Goal: Use online tool/utility: Utilize a website feature to perform a specific function

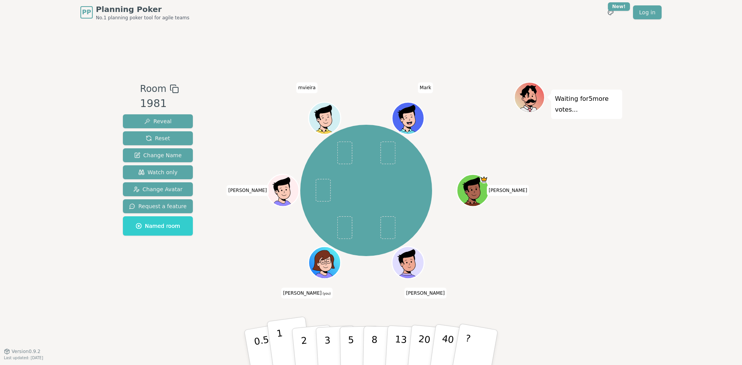
click at [277, 217] on p "1" at bounding box center [282, 349] width 12 height 42
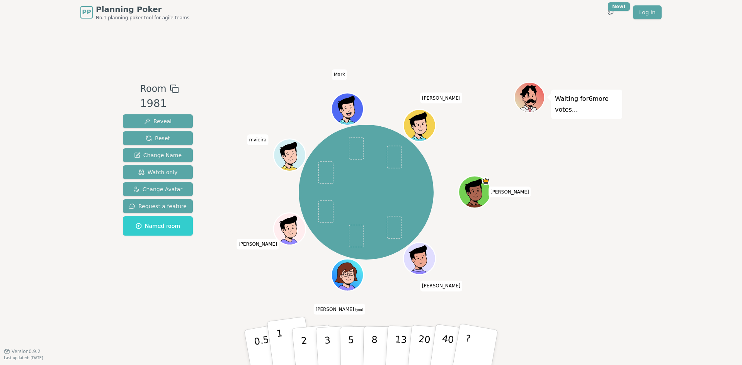
click at [289, 217] on button "1" at bounding box center [290, 347] width 46 height 63
click at [369, 217] on p "8" at bounding box center [374, 347] width 7 height 42
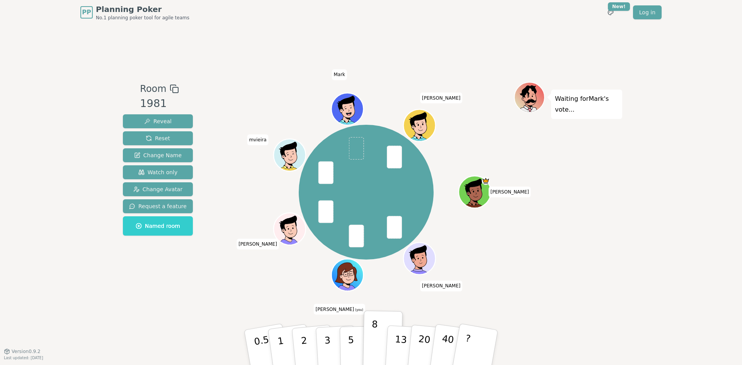
click at [179, 217] on div "Room 1981 Reveal Reset Change Name Watch only Change Avatar Request a feature N…" at bounding box center [371, 188] width 502 height 326
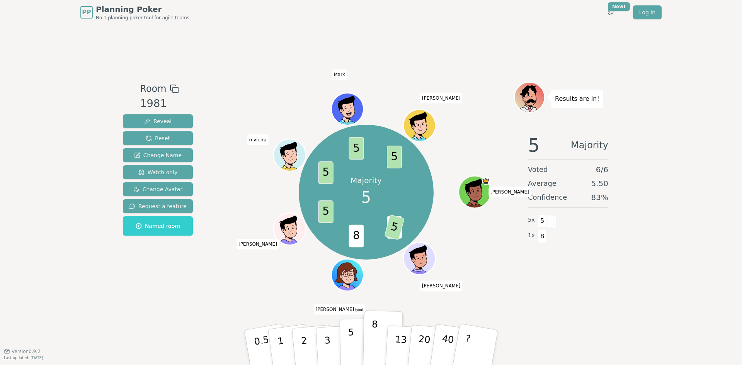
click at [351, 217] on p "5" at bounding box center [351, 348] width 7 height 42
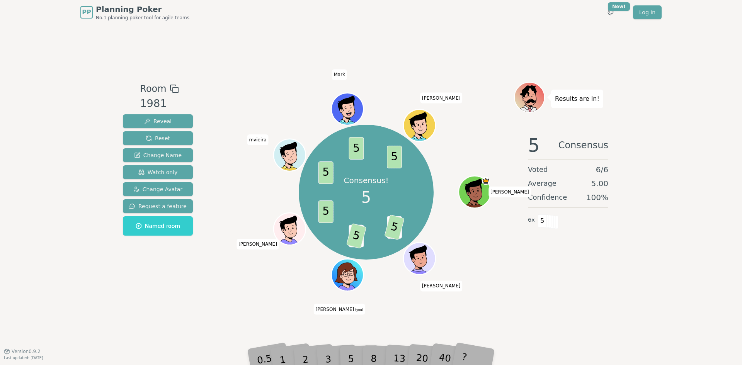
click at [146, 217] on div "Room 1981 Reveal Reset Change Name Watch only Change Avatar Request a feature N…" at bounding box center [371, 188] width 502 height 326
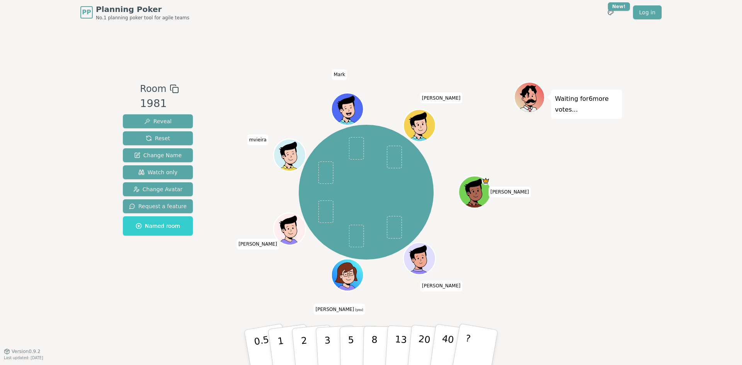
click at [137, 217] on div "Room 1981 Reveal Reset Change Name Watch only Change Avatar Request a feature N…" at bounding box center [371, 188] width 502 height 326
click at [307, 217] on button "2" at bounding box center [313, 347] width 44 height 61
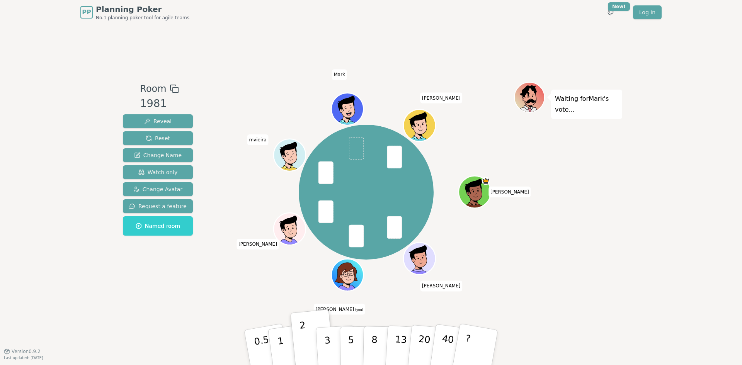
click at [103, 217] on div "PP Planning Poker No.1 planning poker tool for agile teams Toggle theme New! Lo…" at bounding box center [371, 182] width 742 height 365
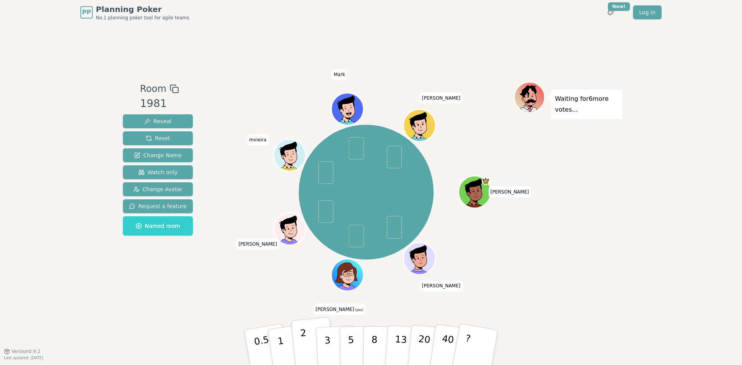
click at [312, 217] on button "2" at bounding box center [313, 347] width 44 height 61
click at [325, 217] on p "3" at bounding box center [328, 348] width 8 height 42
click at [304, 217] on p "2" at bounding box center [305, 349] width 10 height 42
click at [322, 217] on button "3" at bounding box center [336, 348] width 42 height 60
click at [306, 217] on button "2" at bounding box center [313, 347] width 44 height 61
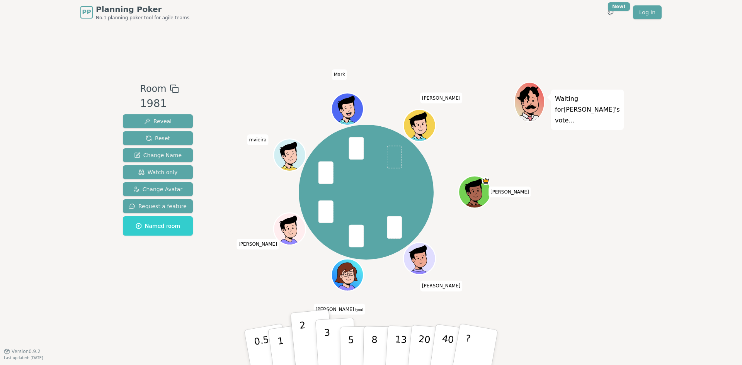
click at [332, 217] on button "3" at bounding box center [336, 348] width 42 height 60
click at [307, 217] on button "2" at bounding box center [313, 347] width 44 height 61
click at [323, 217] on button "3" at bounding box center [336, 348] width 42 height 60
click at [311, 217] on button "2" at bounding box center [313, 347] width 44 height 61
click at [325, 217] on p "3" at bounding box center [328, 348] width 8 height 42
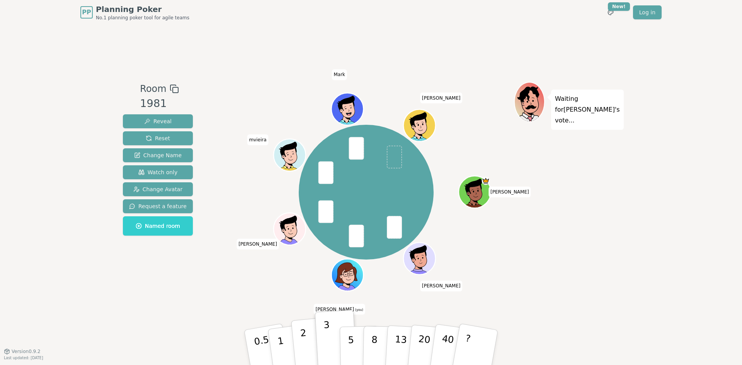
click at [307, 217] on button "2" at bounding box center [313, 347] width 44 height 61
click at [329, 217] on p "3" at bounding box center [328, 348] width 8 height 42
click at [308, 217] on button "2" at bounding box center [313, 347] width 44 height 61
click at [326, 217] on p "3" at bounding box center [328, 348] width 8 height 42
click at [314, 217] on div "2" at bounding box center [312, 347] width 25 height 29
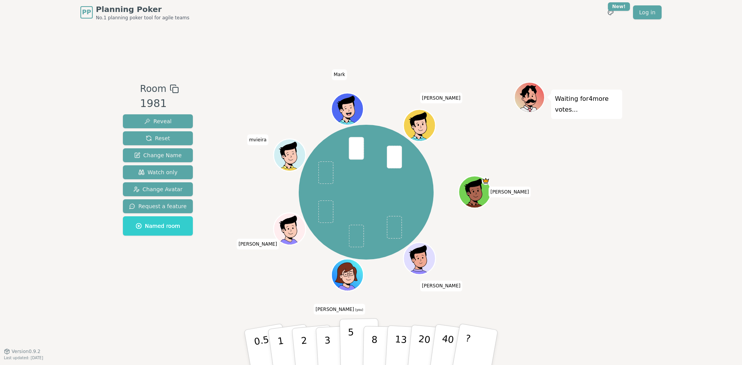
click at [350, 217] on p "5" at bounding box center [351, 348] width 7 height 42
click at [332, 217] on button "3" at bounding box center [336, 348] width 42 height 60
click at [350, 217] on p "5" at bounding box center [351, 348] width 7 height 42
click at [336, 217] on button "3" at bounding box center [336, 348] width 42 height 60
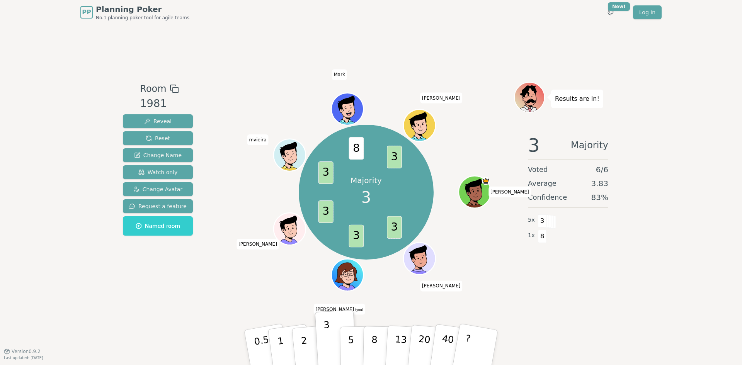
click at [150, 217] on div "Room 1981 Reveal Reset Change Name Watch only Change Avatar Request a feature N…" at bounding box center [371, 188] width 502 height 326
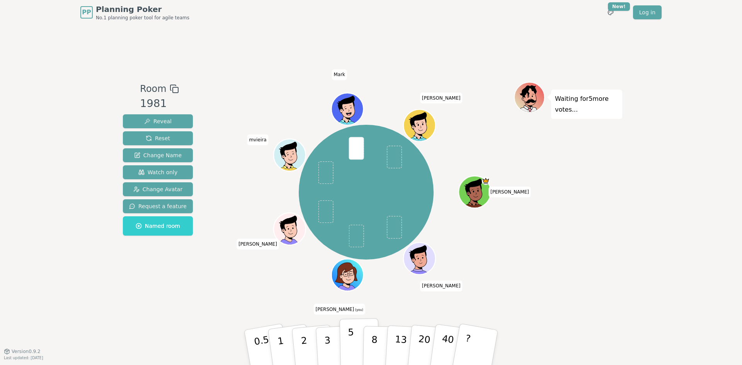
click at [353, 217] on button "5" at bounding box center [360, 347] width 40 height 59
click at [330, 217] on button "3" at bounding box center [336, 348] width 42 height 60
click at [356, 217] on button "5" at bounding box center [360, 347] width 40 height 59
click at [332, 217] on button "3" at bounding box center [336, 348] width 42 height 60
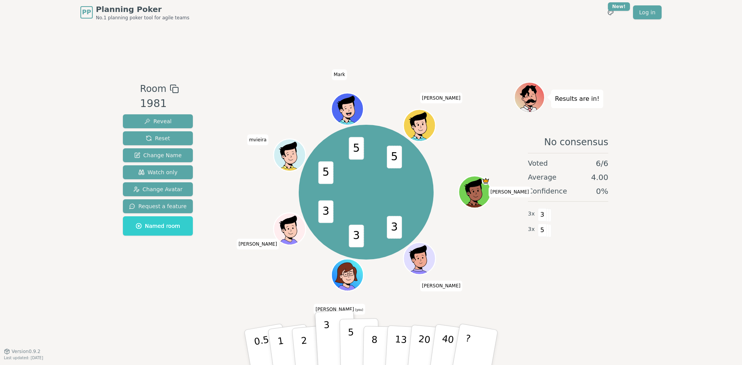
click at [350, 217] on p "5" at bounding box center [351, 348] width 7 height 42
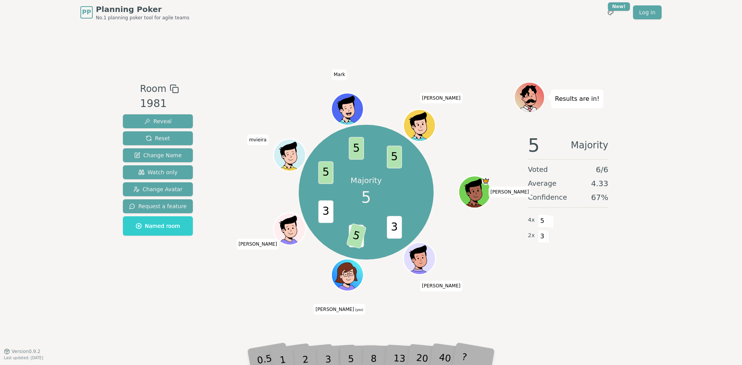
click at [108, 217] on div "PP Planning Poker No.1 planning poker tool for agile teams Toggle theme New! Lo…" at bounding box center [371, 182] width 742 height 365
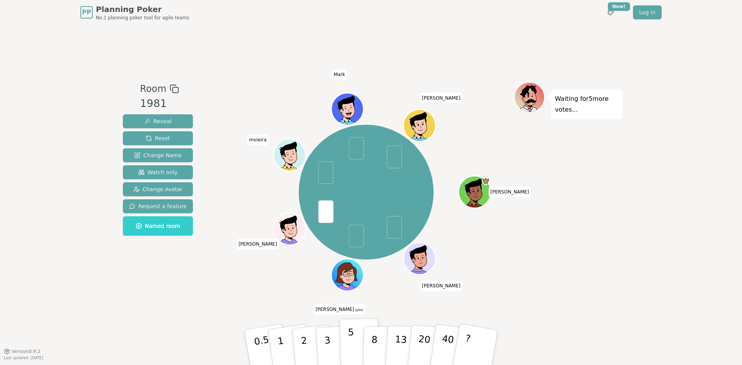
click at [351, 217] on p "5" at bounding box center [351, 348] width 7 height 42
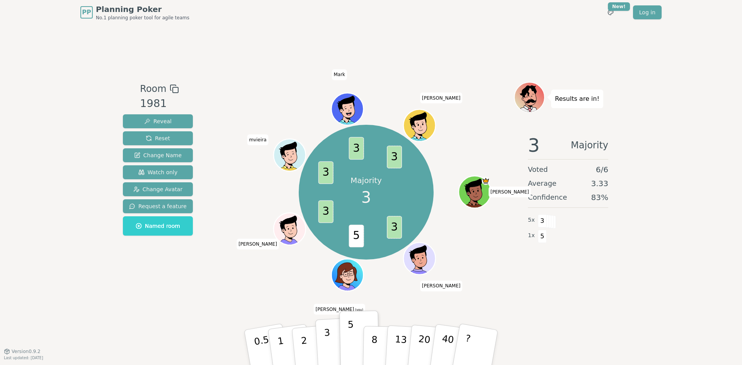
click at [326, 217] on p "3" at bounding box center [328, 348] width 8 height 42
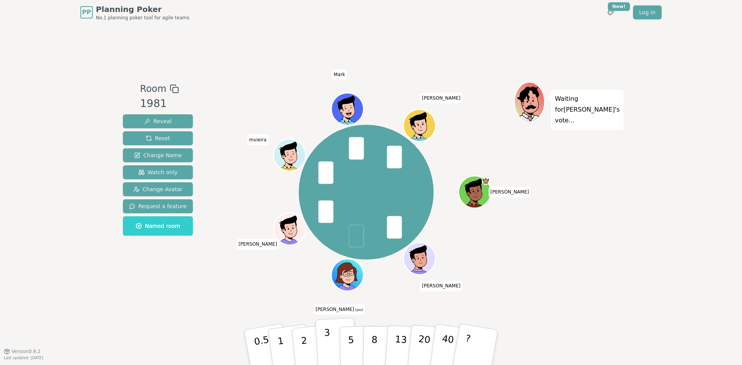
click at [330, 217] on p "3" at bounding box center [328, 348] width 8 height 42
